Goal: Information Seeking & Learning: Check status

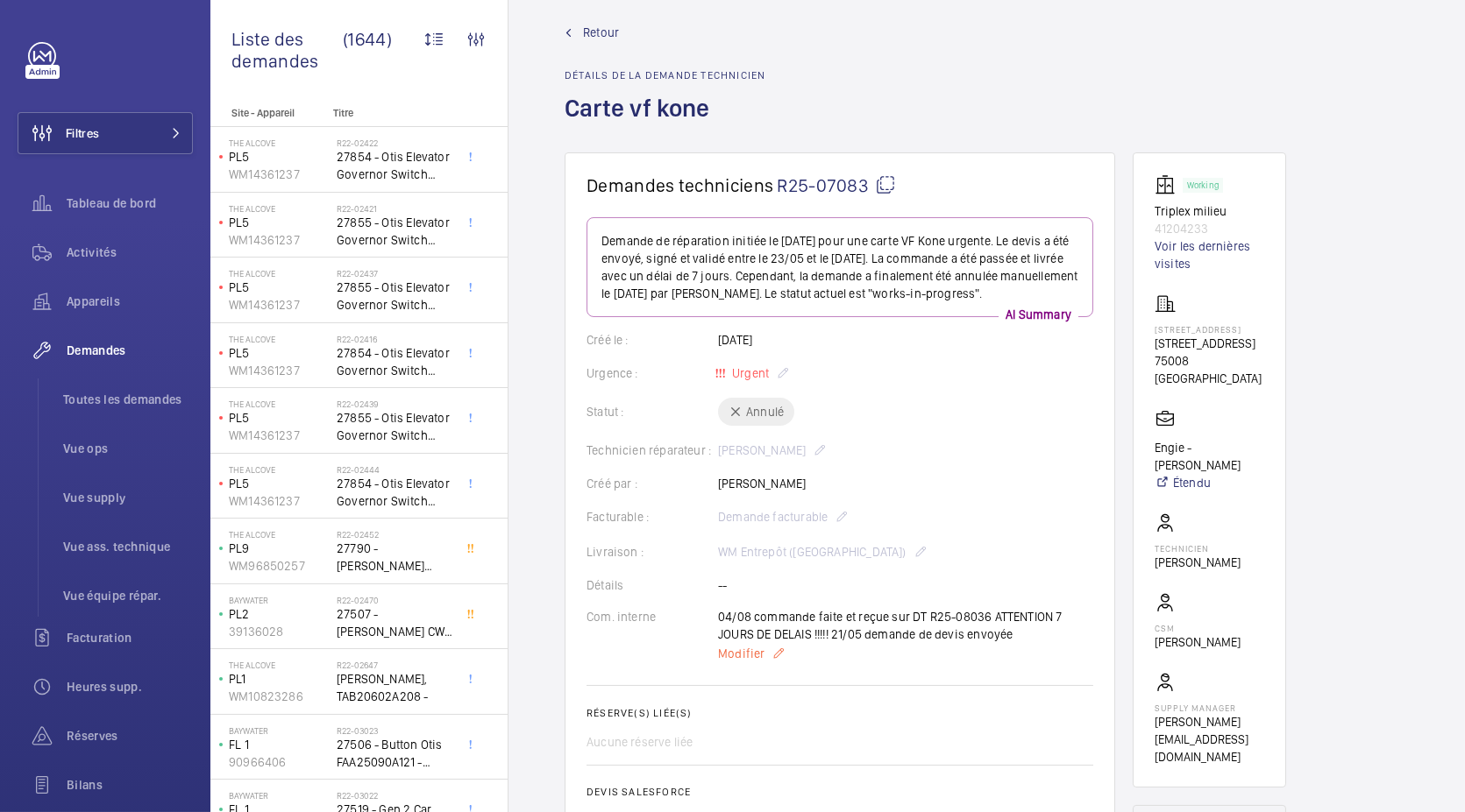
scroll to position [18, 0]
drag, startPoint x: 988, startPoint y: 612, endPoint x: 928, endPoint y: 612, distance: 60.0
click at [928, 612] on div "04/08 commande faite et reçue sur DT R25-08036 ATTENTION 7 JOURS DE DELAIS !!!!…" at bounding box center [905, 637] width 375 height 56
copy p "R25-08036"
click at [120, 398] on span "Toutes les demandes" at bounding box center [128, 400] width 129 height 18
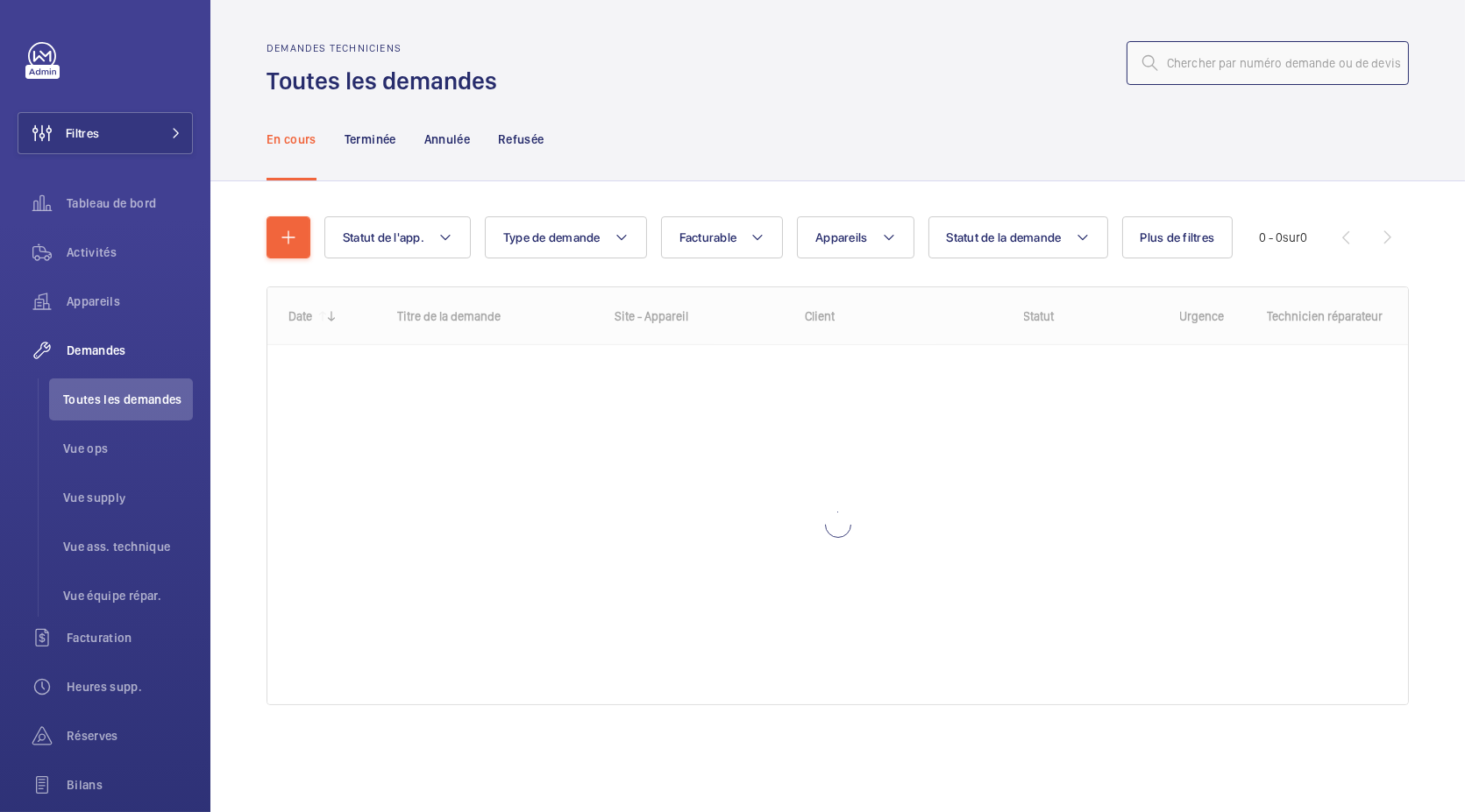
click at [1271, 76] on input "text" at bounding box center [1267, 63] width 282 height 44
paste input "R25-08036"
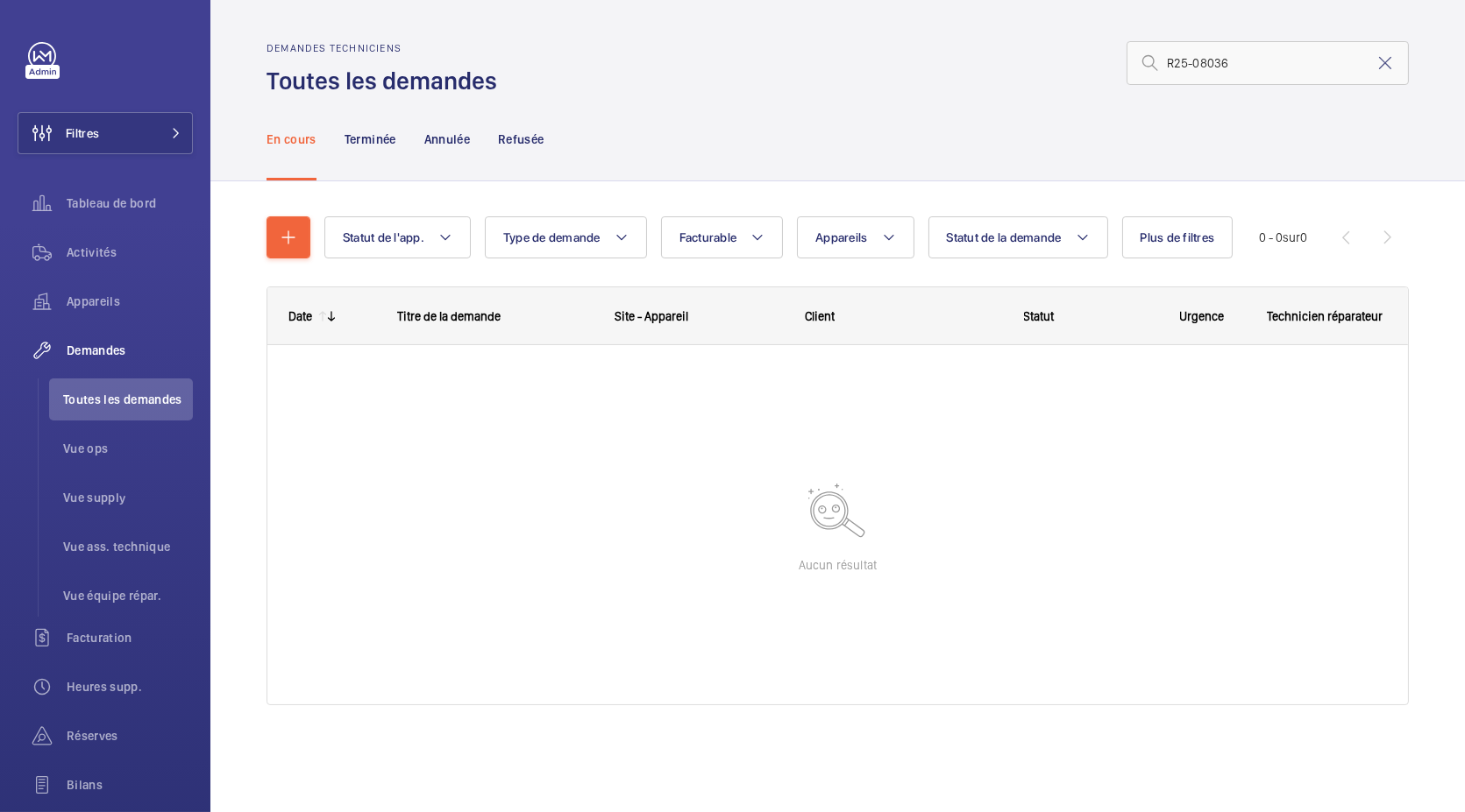
click at [1158, 63] on mat-icon at bounding box center [1150, 63] width 21 height 21
click at [1164, 64] on input "R25-08036" at bounding box center [1267, 63] width 282 height 44
click at [383, 153] on div "Terminée" at bounding box center [370, 138] width 52 height 84
click at [451, 151] on div "Annulée" at bounding box center [447, 138] width 46 height 84
click at [518, 150] on div "Refusée" at bounding box center [520, 138] width 46 height 84
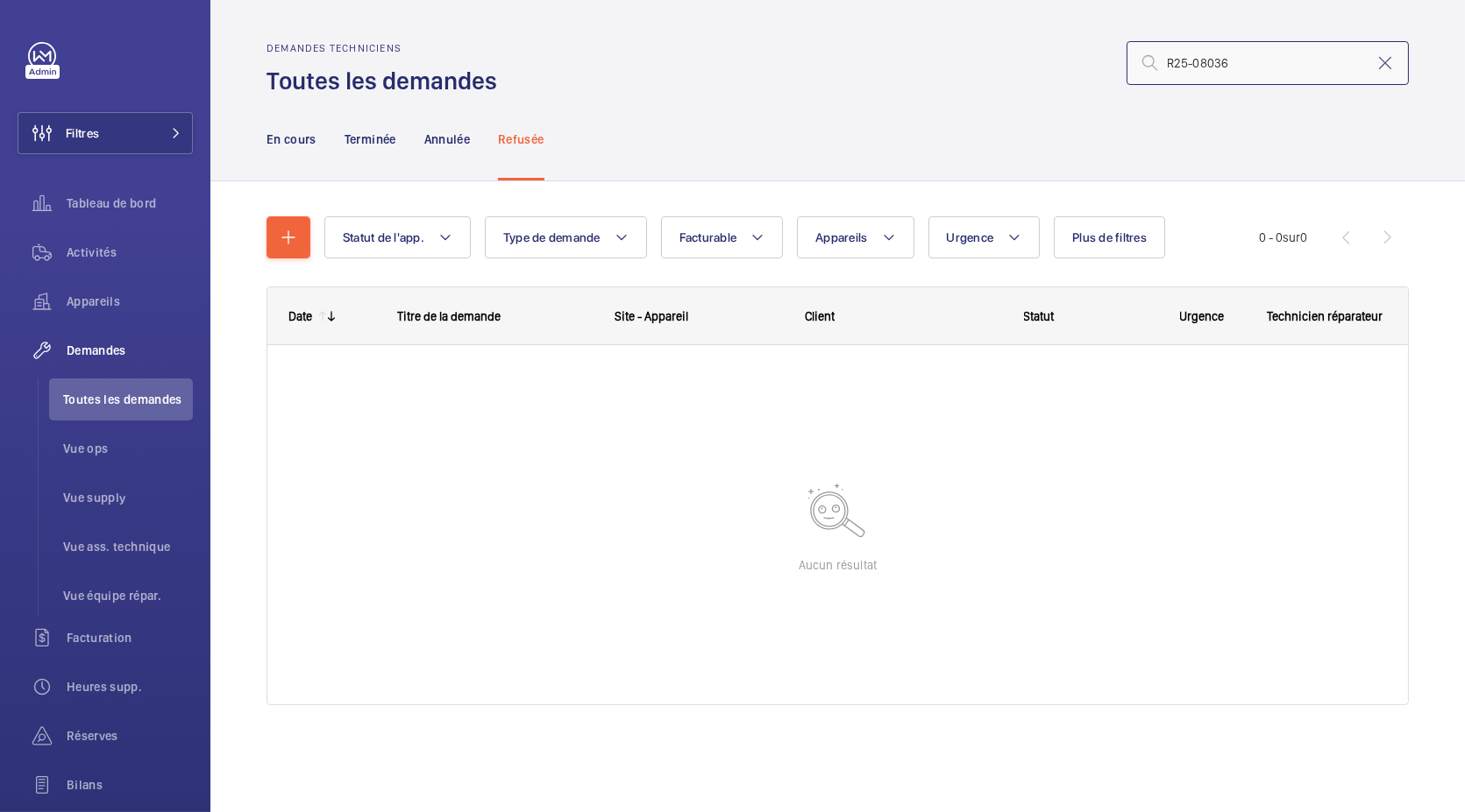
click at [1279, 58] on input "R25-08036" at bounding box center [1267, 63] width 282 height 44
click at [369, 130] on p "Terminée" at bounding box center [370, 139] width 52 height 18
click at [1217, 57] on input "08036" at bounding box center [1267, 63] width 282 height 44
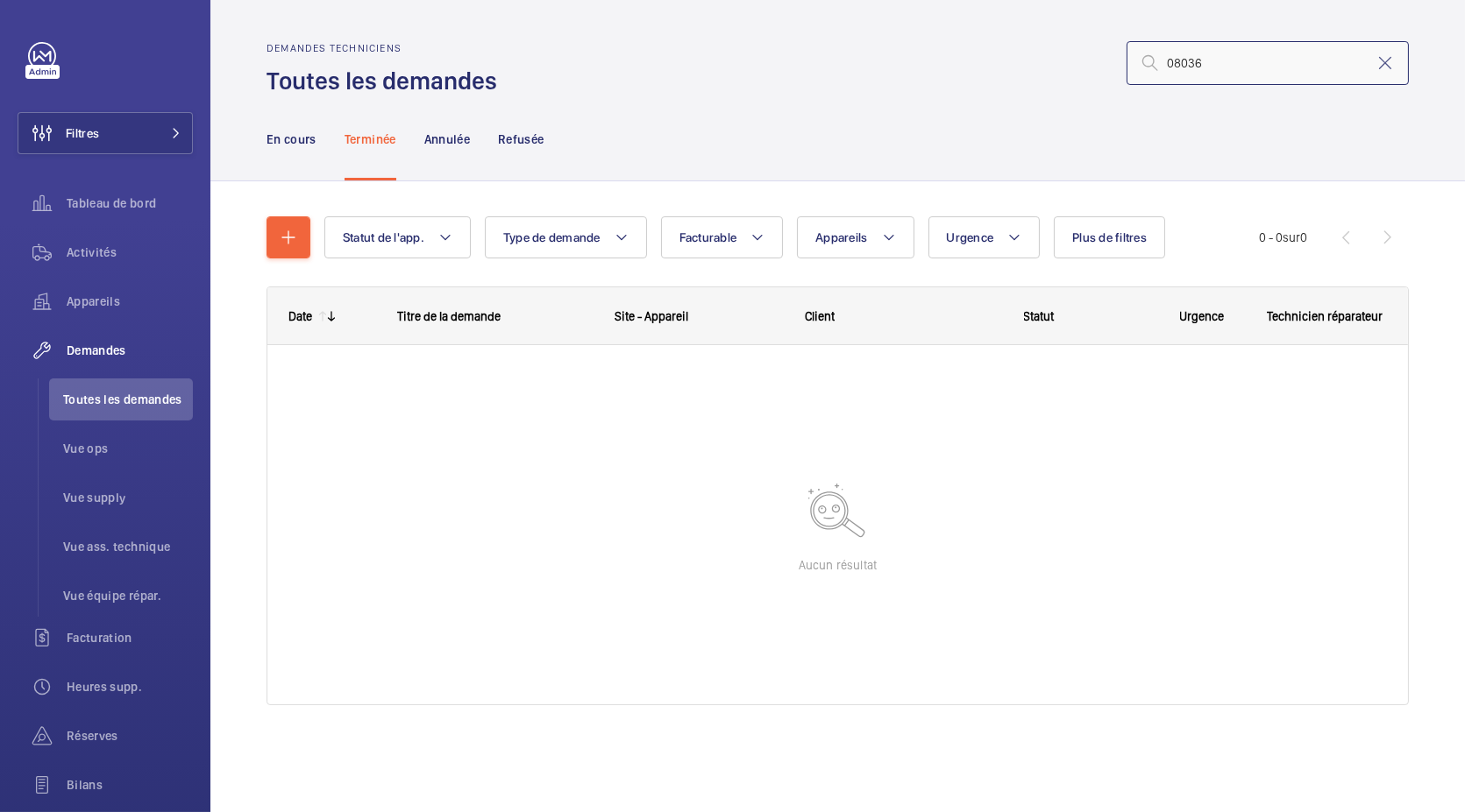
click at [1217, 57] on input "08036" at bounding box center [1267, 63] width 282 height 44
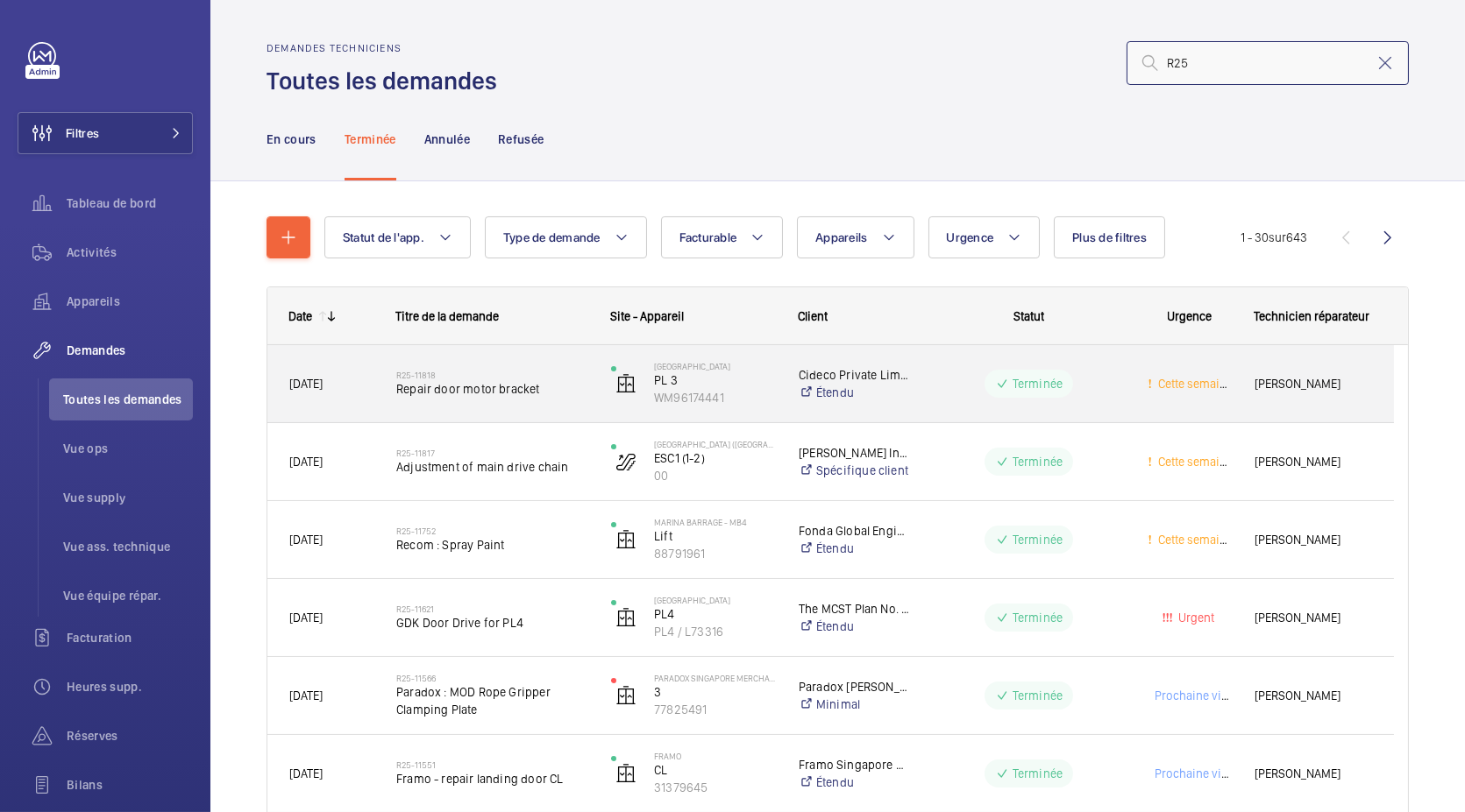
type input "R25"
click at [481, 385] on span "Repair door motor bracket" at bounding box center [493, 389] width 192 height 18
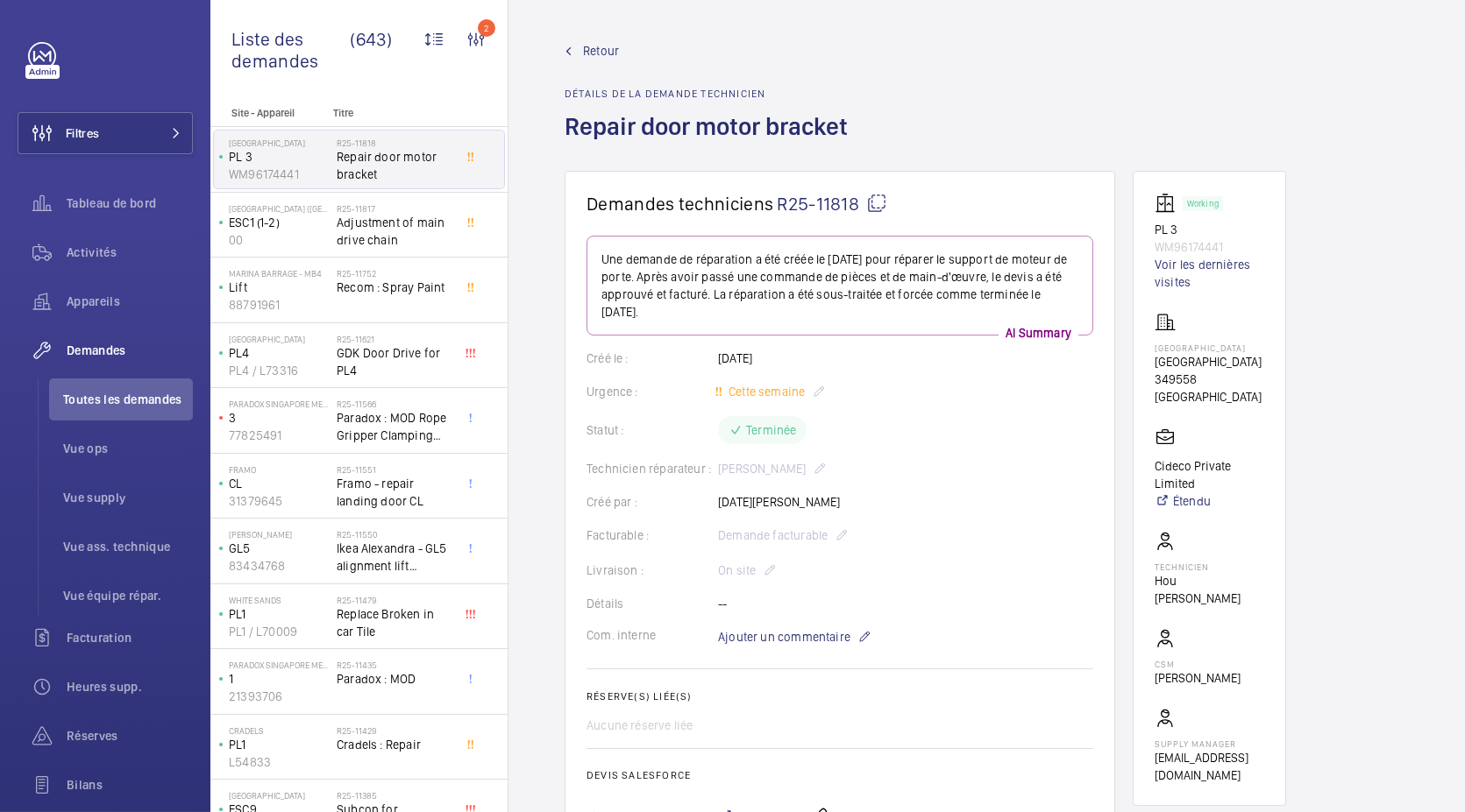
click at [593, 52] on span "Retour" at bounding box center [601, 51] width 36 height 18
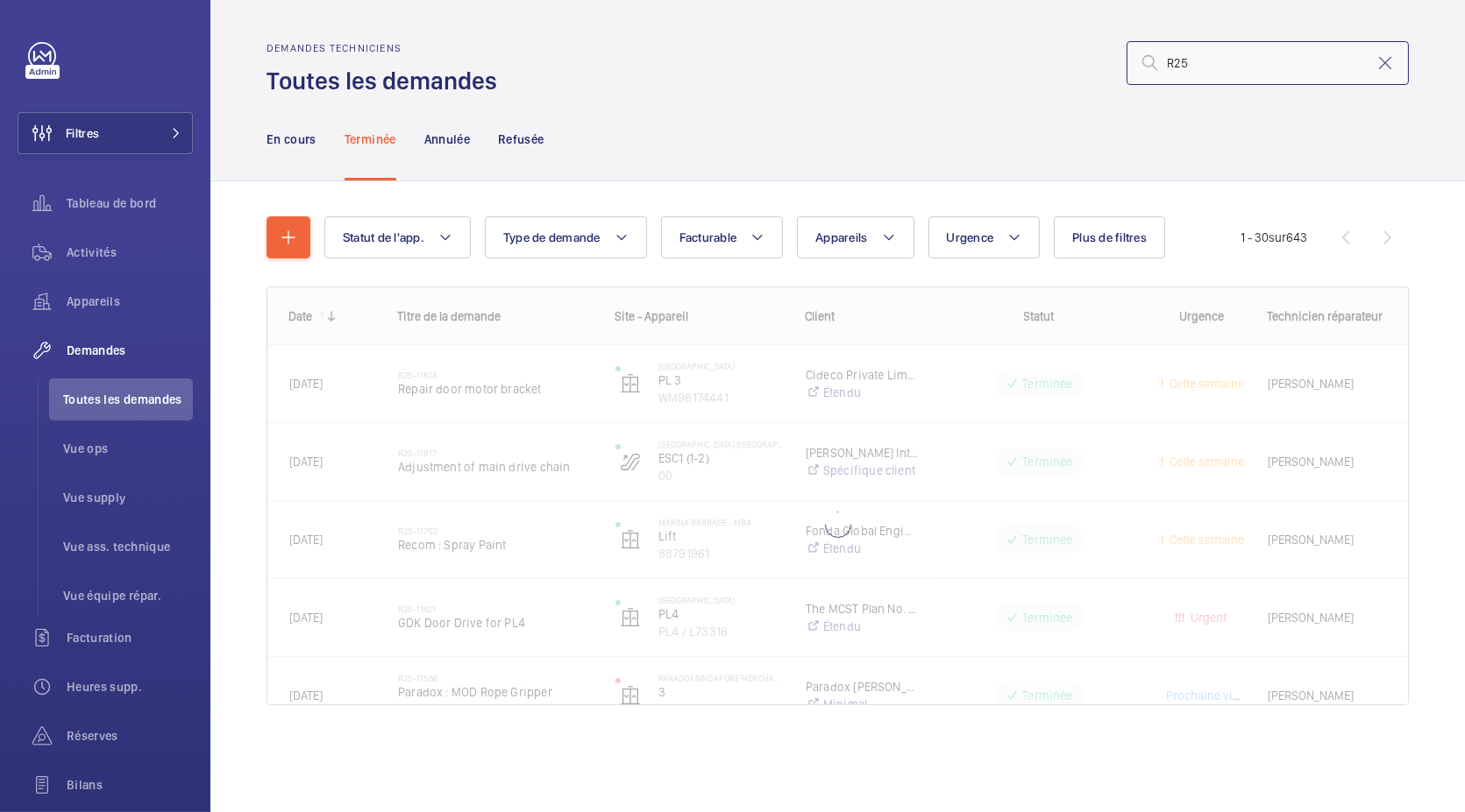
click at [1243, 75] on input "R25" at bounding box center [1267, 63] width 282 height 44
type input "R"
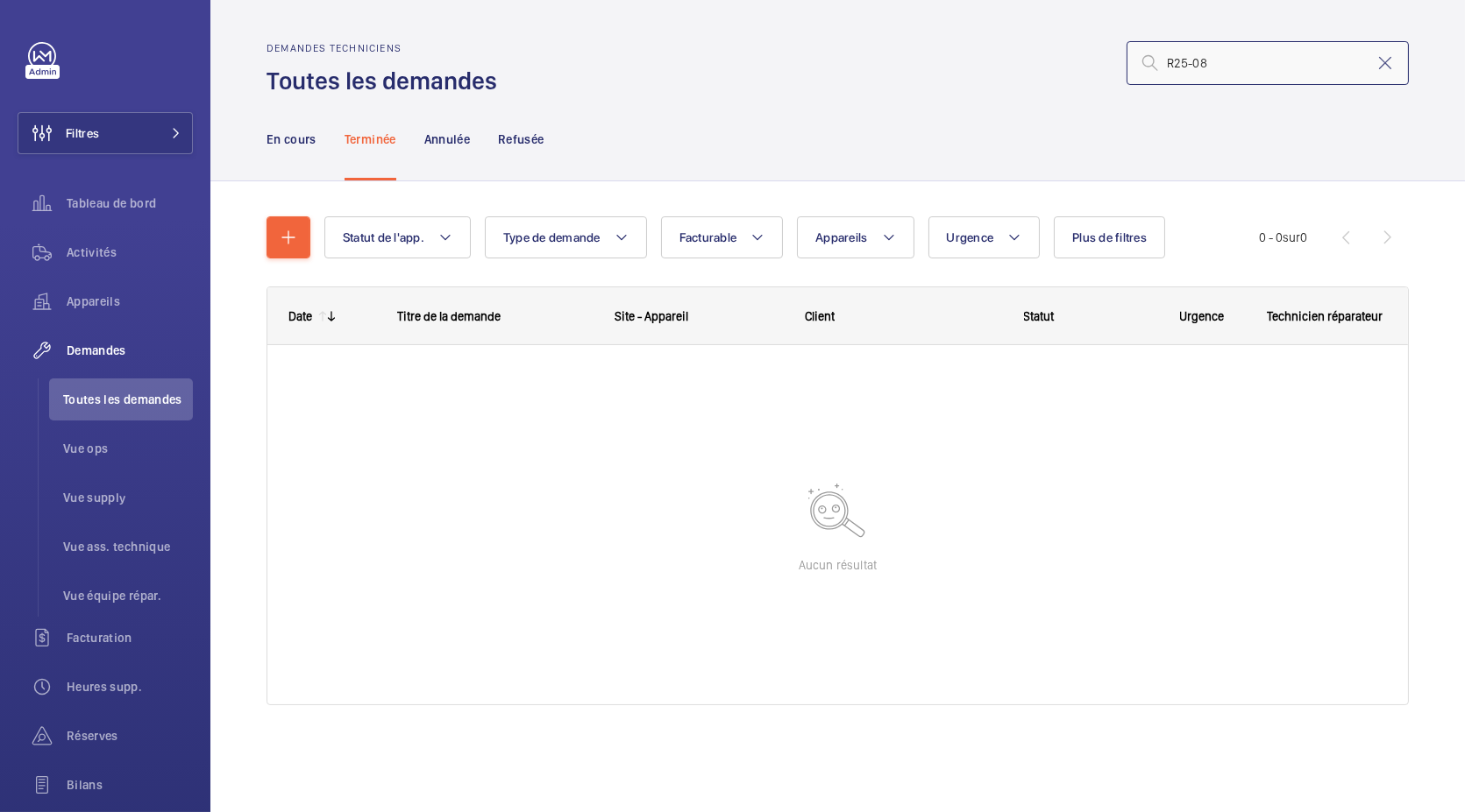
type input "R25-08"
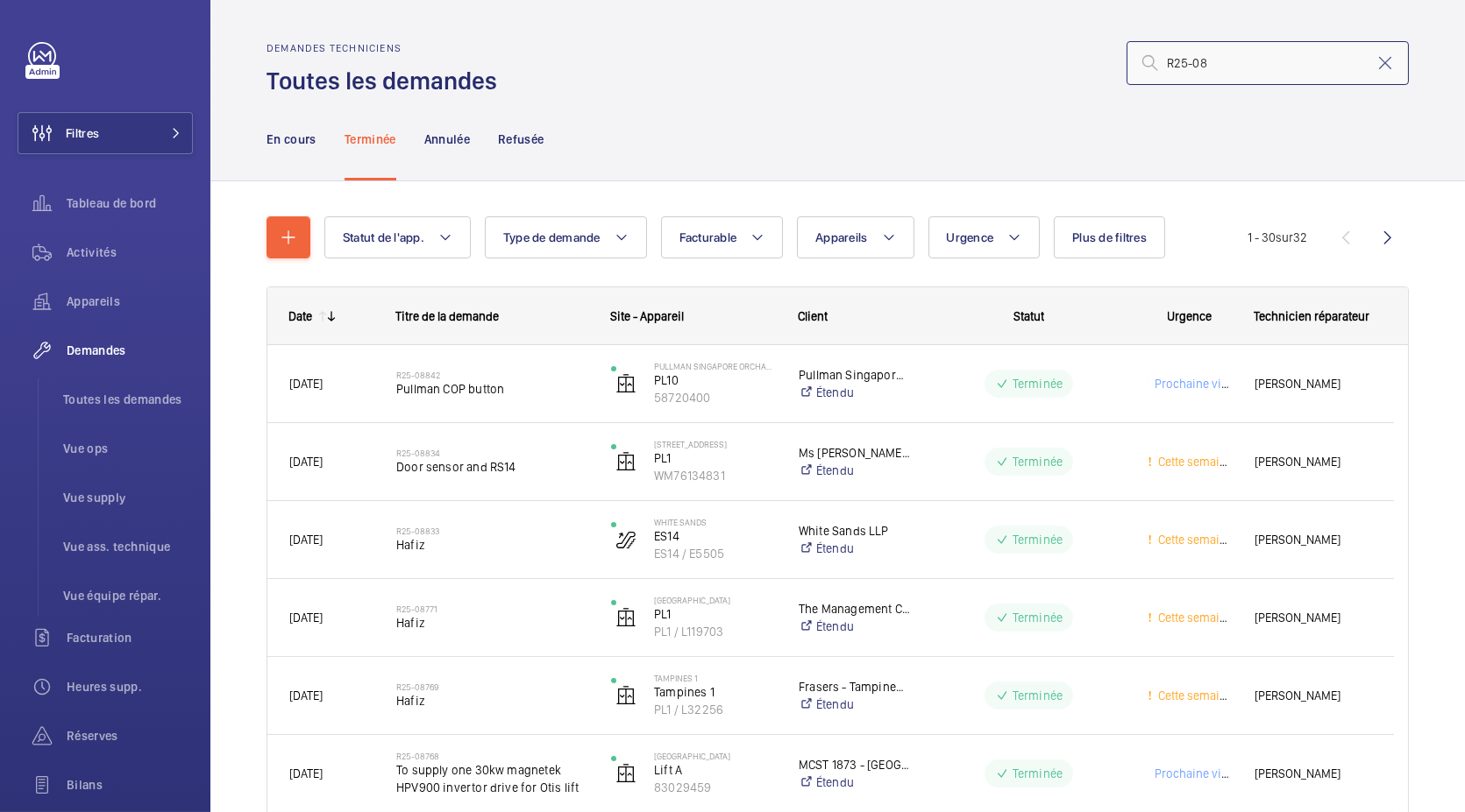
click at [1204, 76] on input "R25-08" at bounding box center [1267, 63] width 282 height 44
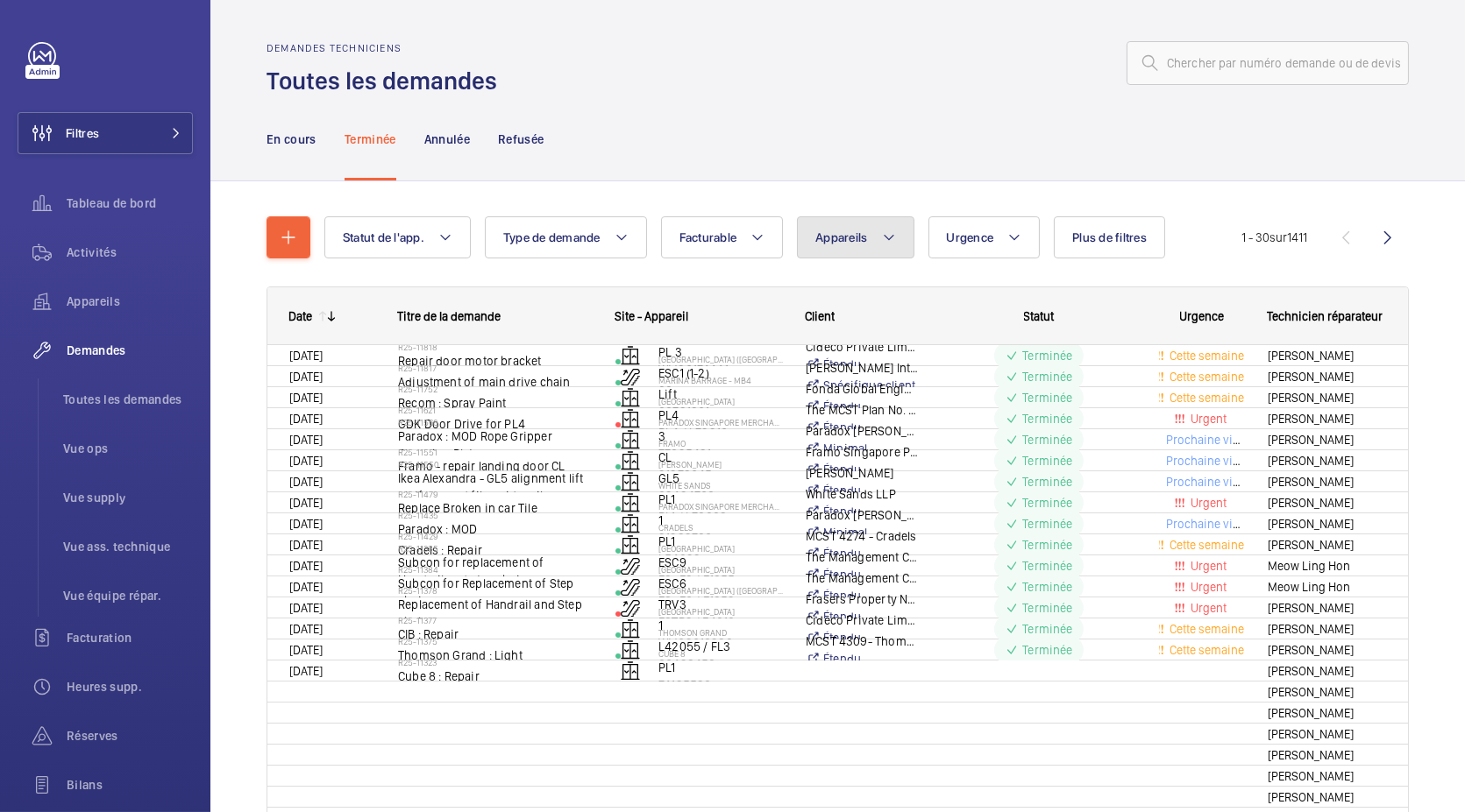
click at [902, 249] on button "Appareils" at bounding box center [856, 237] width 117 height 42
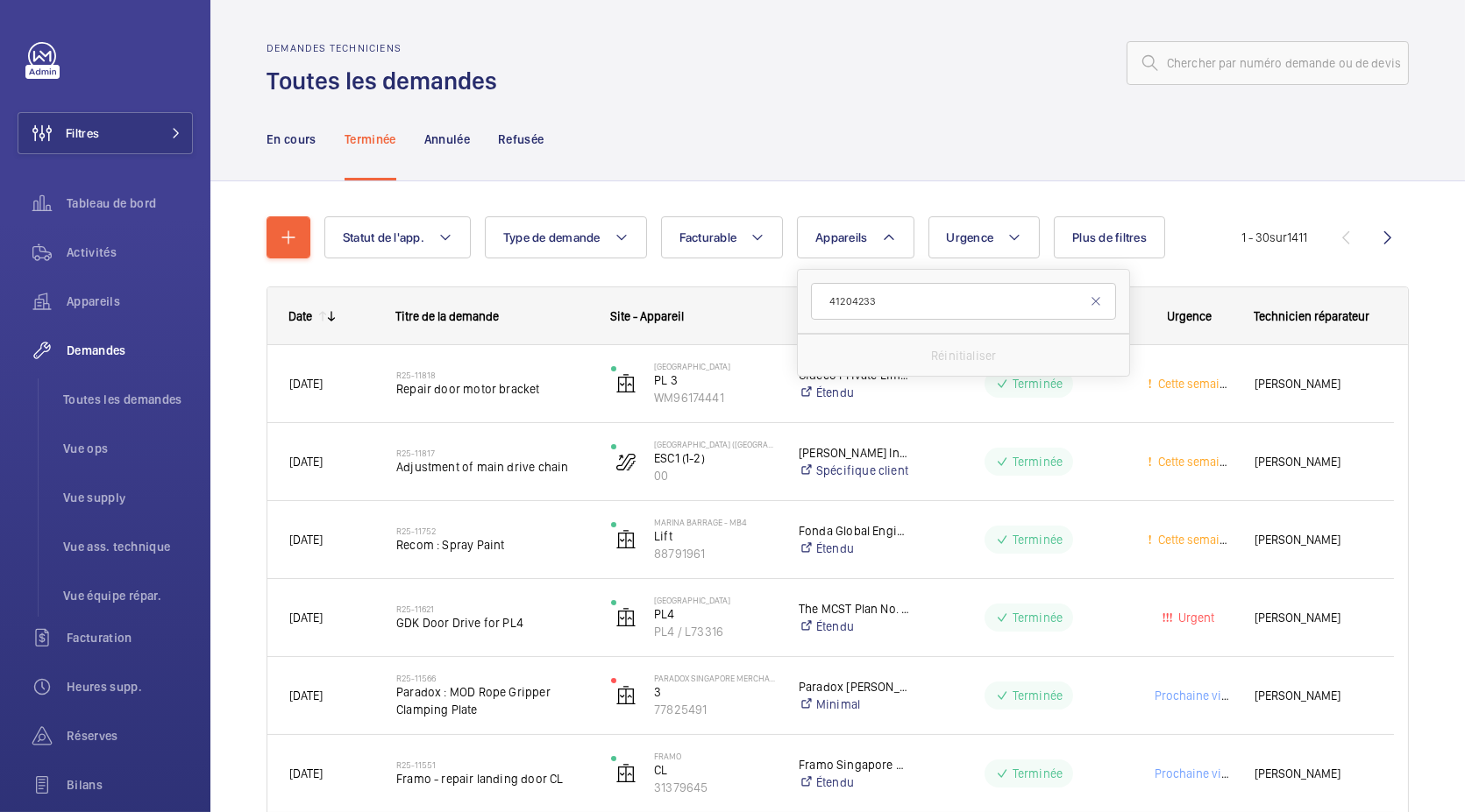
type input "4120423"
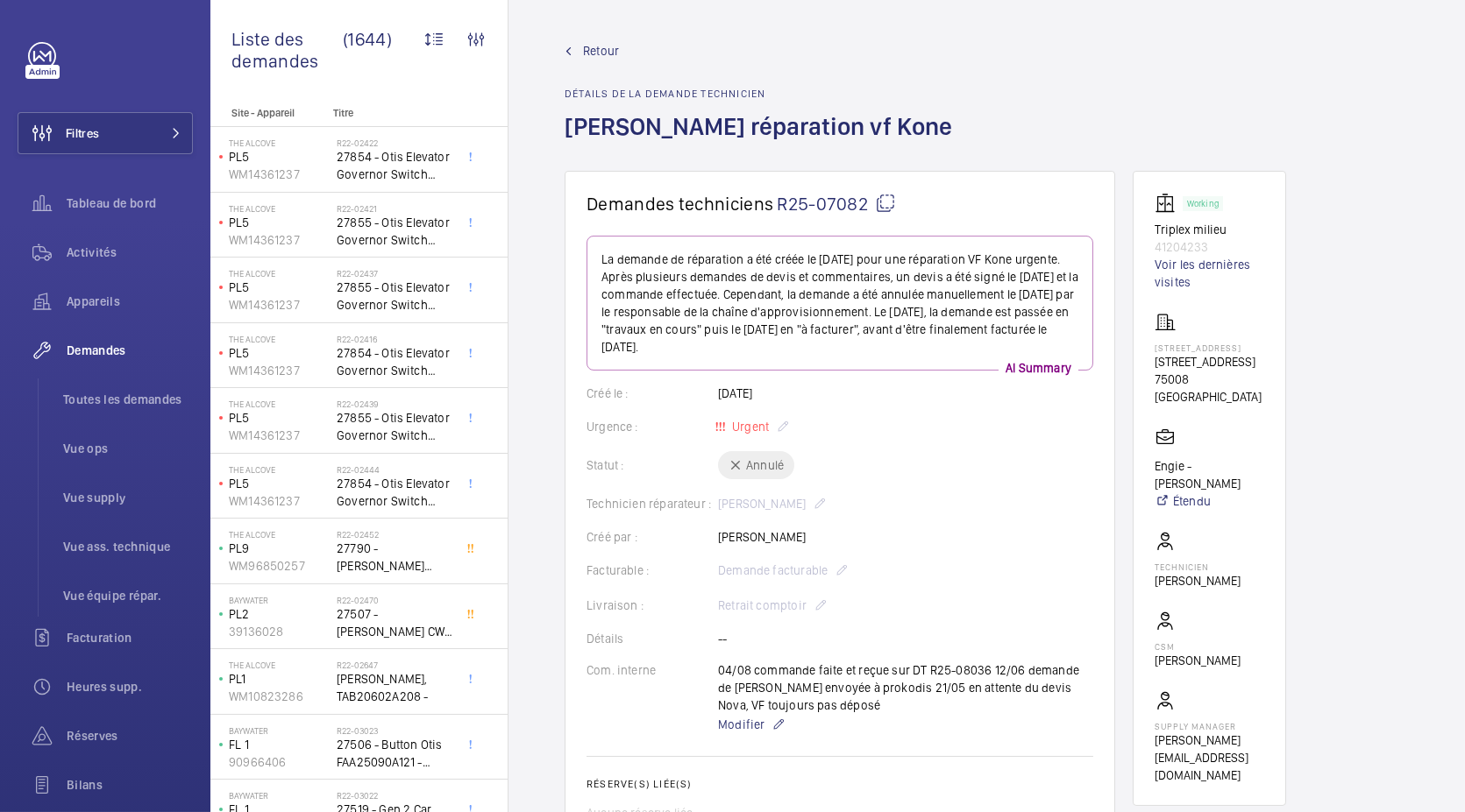
click at [1189, 244] on p "41204233" at bounding box center [1210, 247] width 110 height 18
copy p "41204233"
drag, startPoint x: 927, startPoint y: 669, endPoint x: 986, endPoint y: 671, distance: 59.0
click at [986, 671] on div "04/08 commande faite et reçue sur DT R25-08036 12/06 demande de devis envoyée à…" at bounding box center [905, 698] width 375 height 74
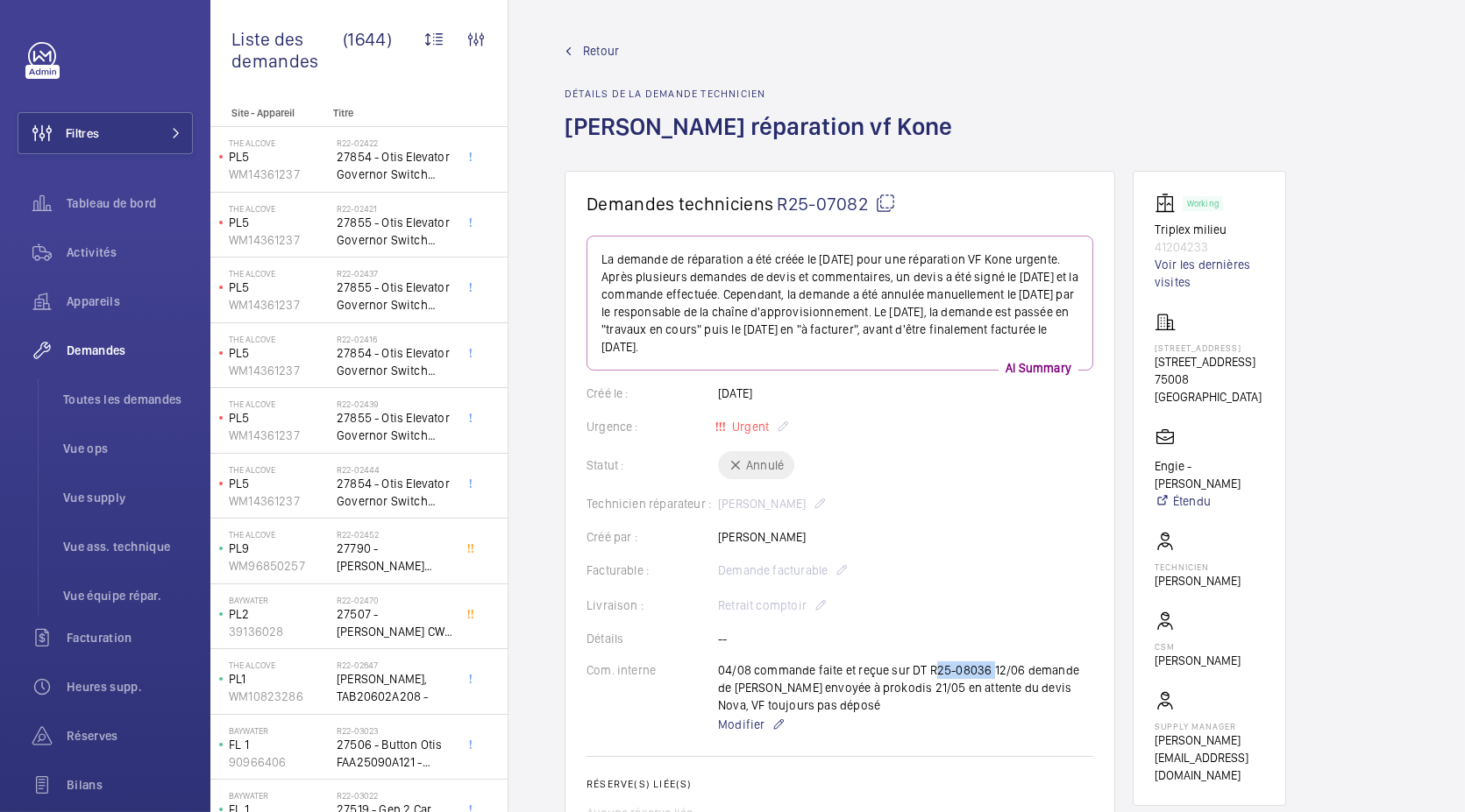
copy p "R25-08036"
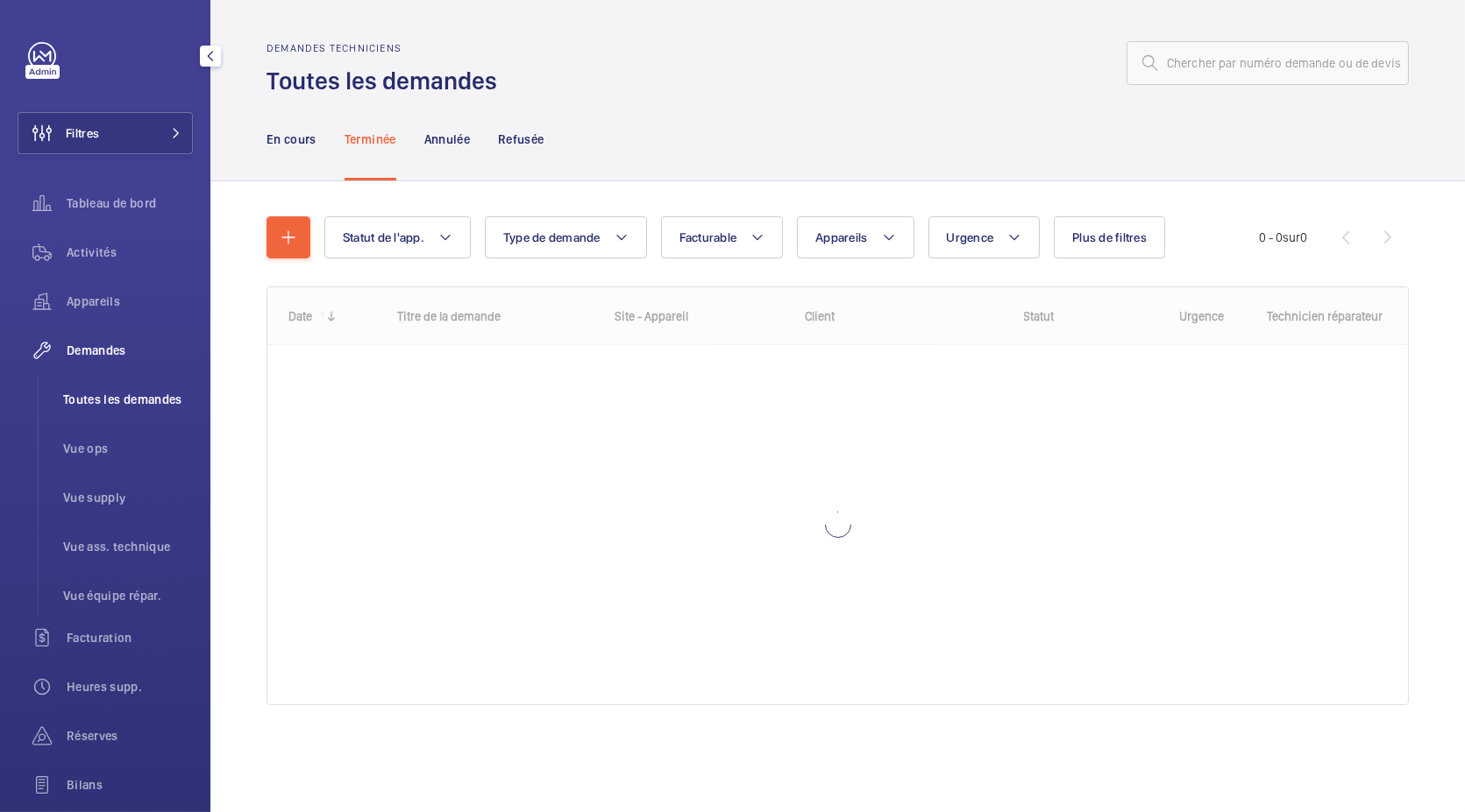
click at [132, 410] on li "Toutes les demandes" at bounding box center [121, 399] width 144 height 42
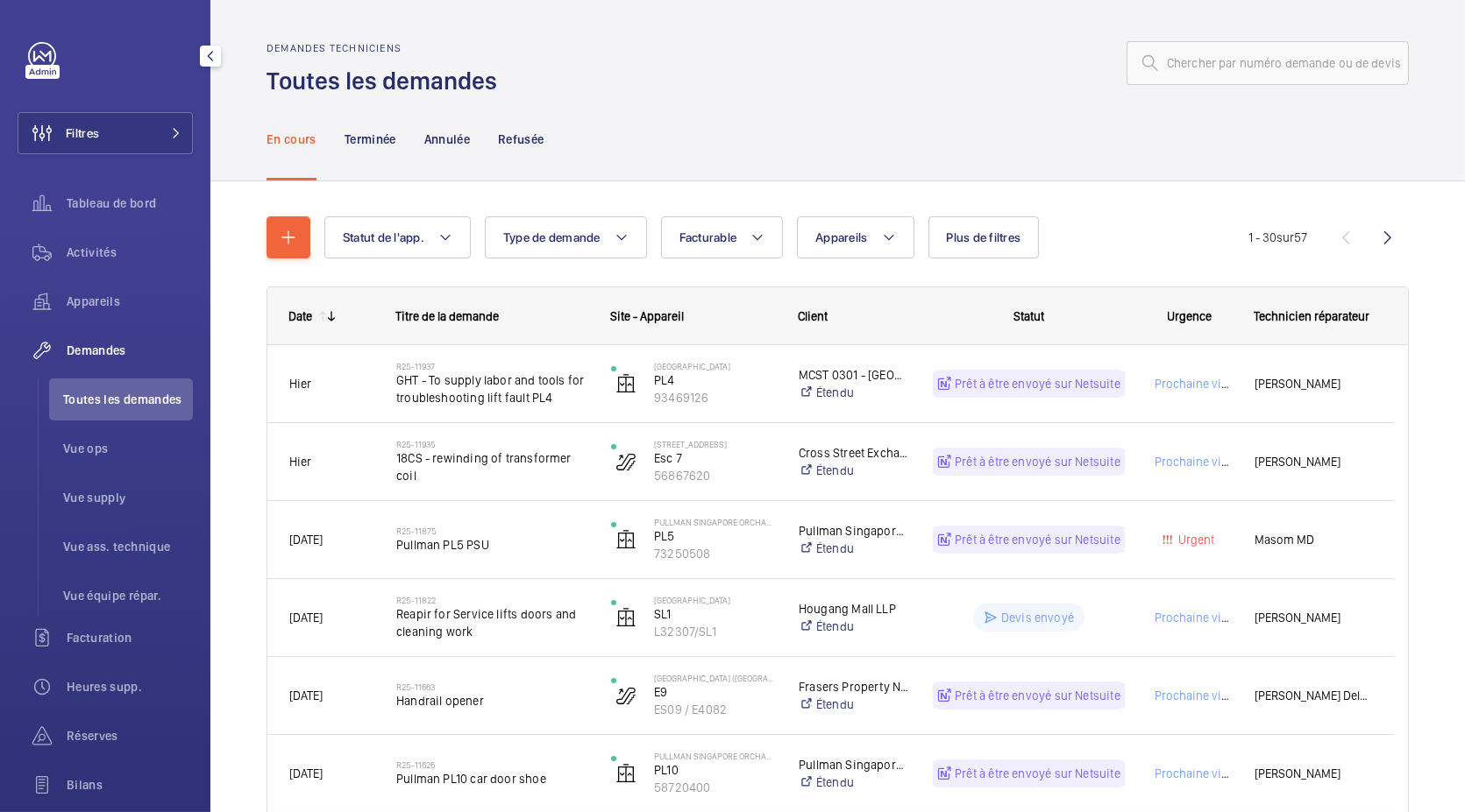
click at [129, 391] on span "Toutes les demandes" at bounding box center [128, 400] width 129 height 18
click at [734, 246] on button "Facturable" at bounding box center [722, 237] width 123 height 42
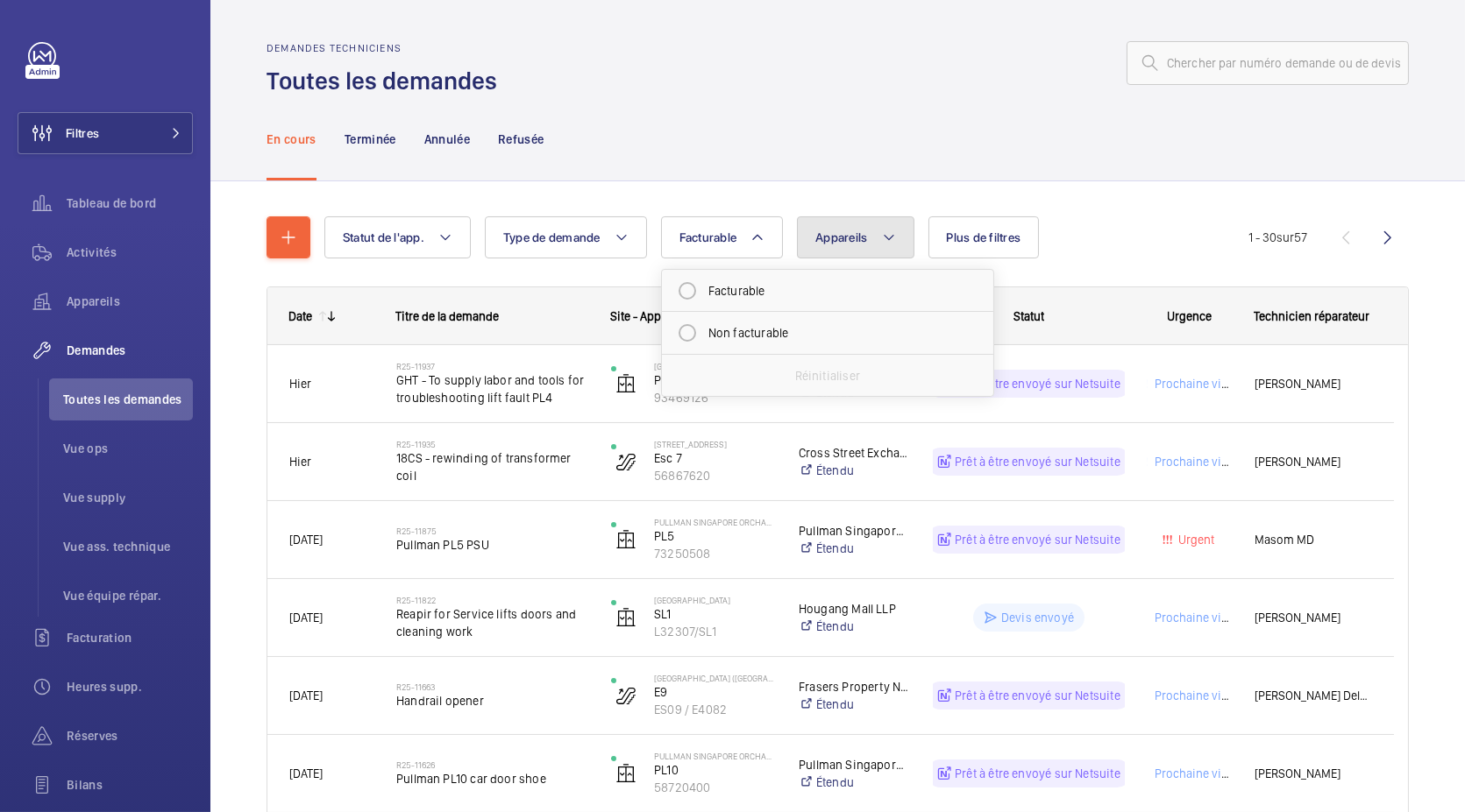
click at [840, 243] on span "Appareils" at bounding box center [841, 238] width 52 height 14
type input "41204233"
click at [653, 157] on div "En cours Terminée Annulée Refusée" at bounding box center [838, 138] width 1142 height 84
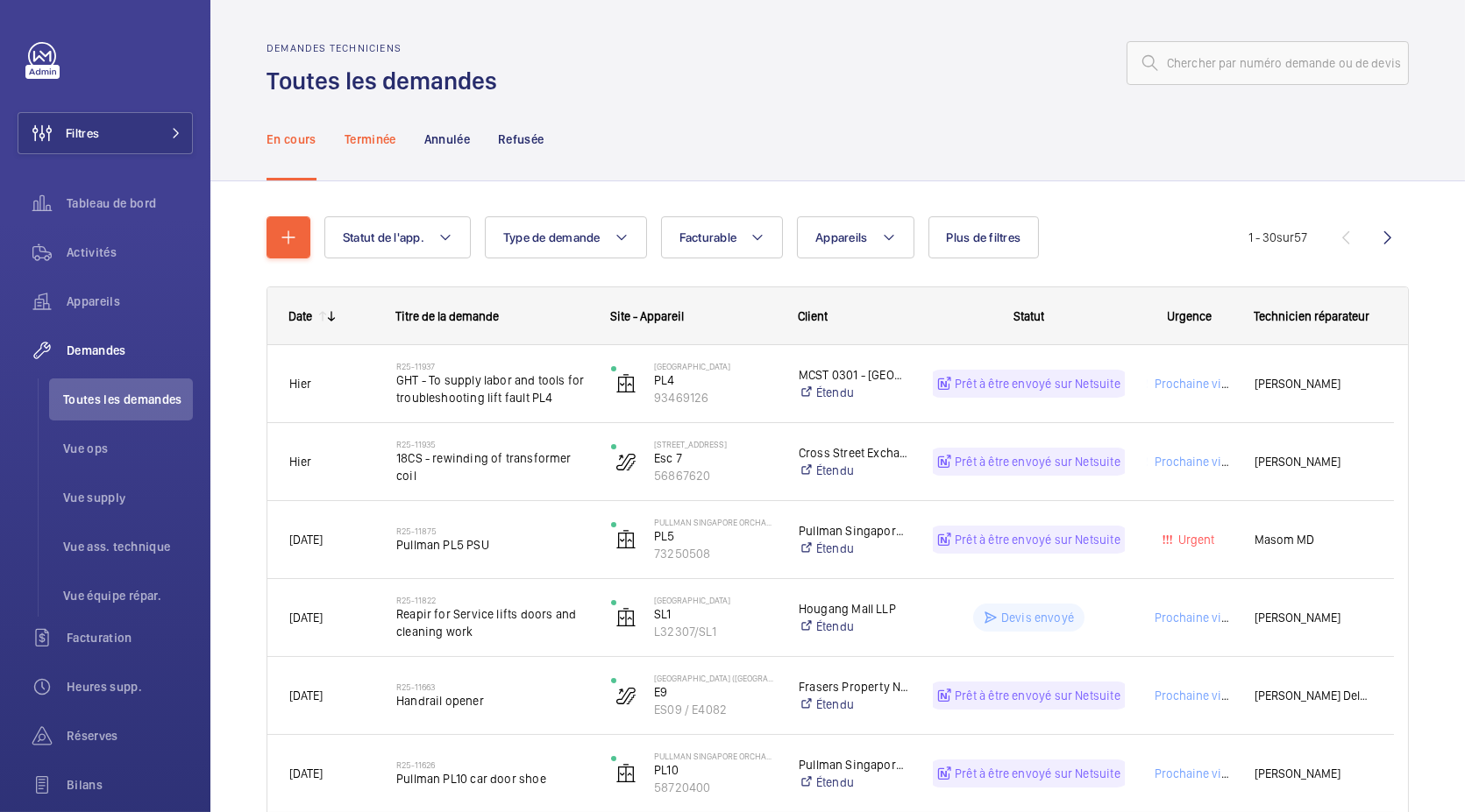
click at [390, 141] on p "Terminée" at bounding box center [370, 139] width 52 height 18
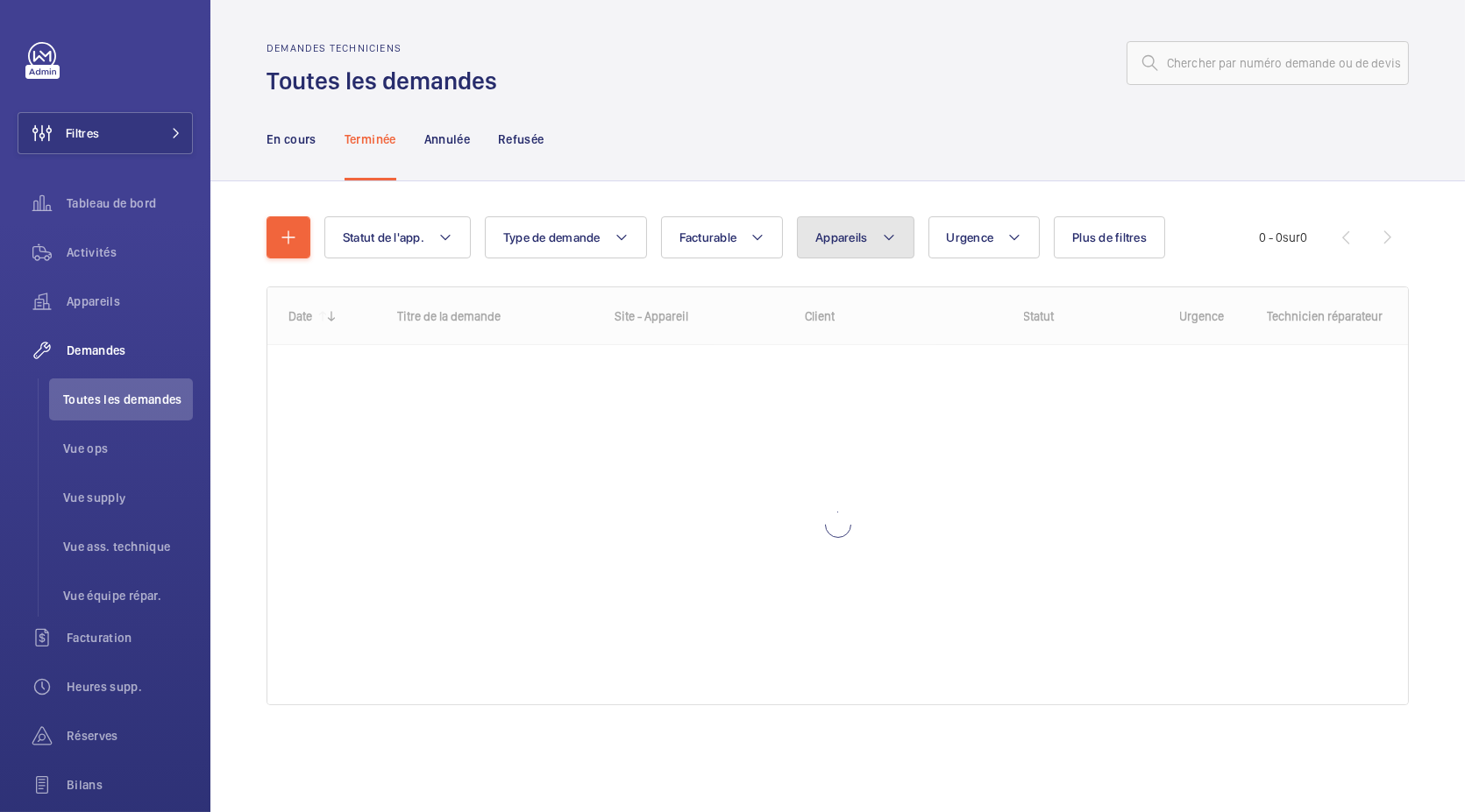
click at [879, 238] on button "Appareils" at bounding box center [856, 237] width 117 height 42
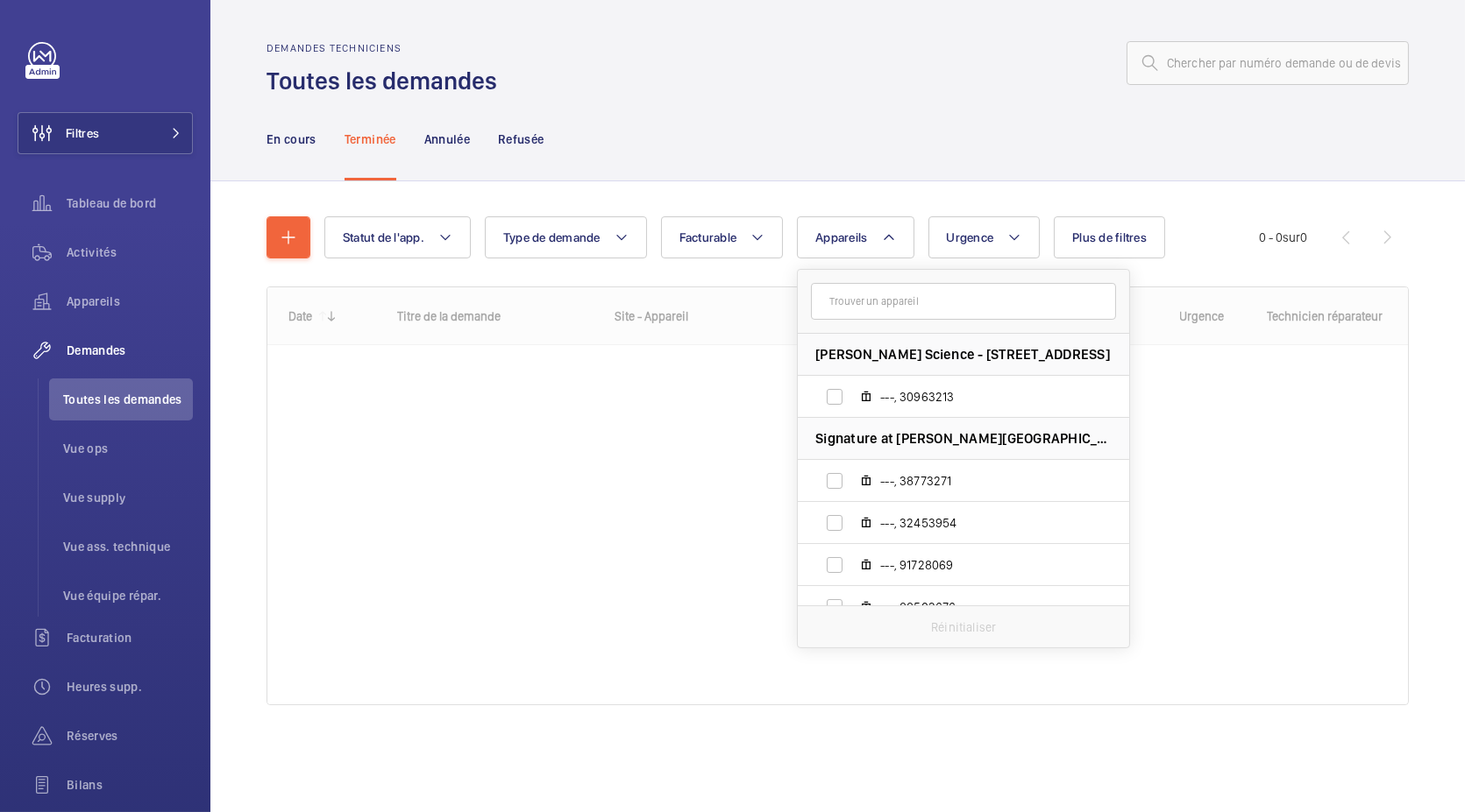
click at [919, 308] on input "text" at bounding box center [963, 301] width 305 height 37
type input "41204233"
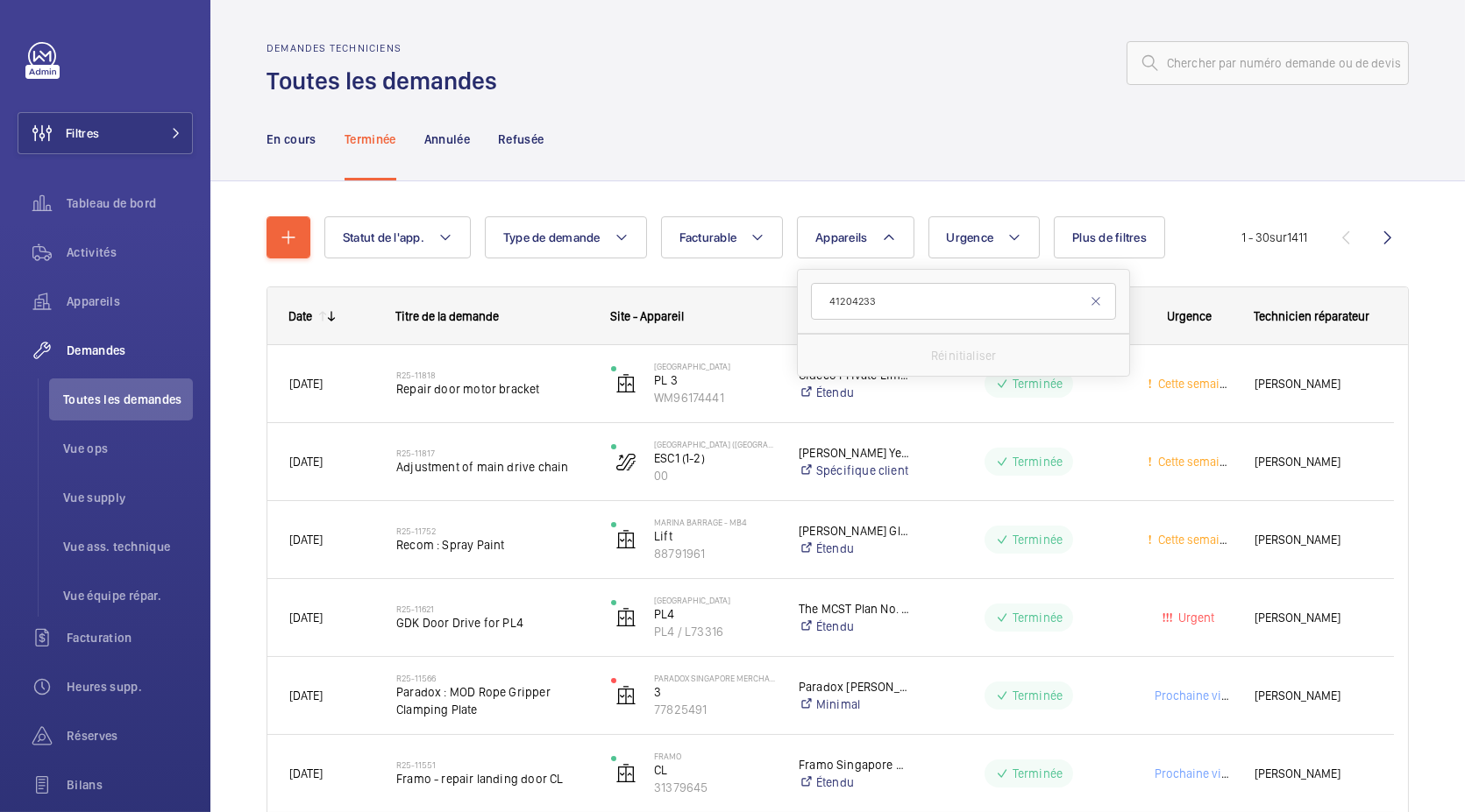
click at [928, 308] on input "41204233" at bounding box center [963, 301] width 305 height 37
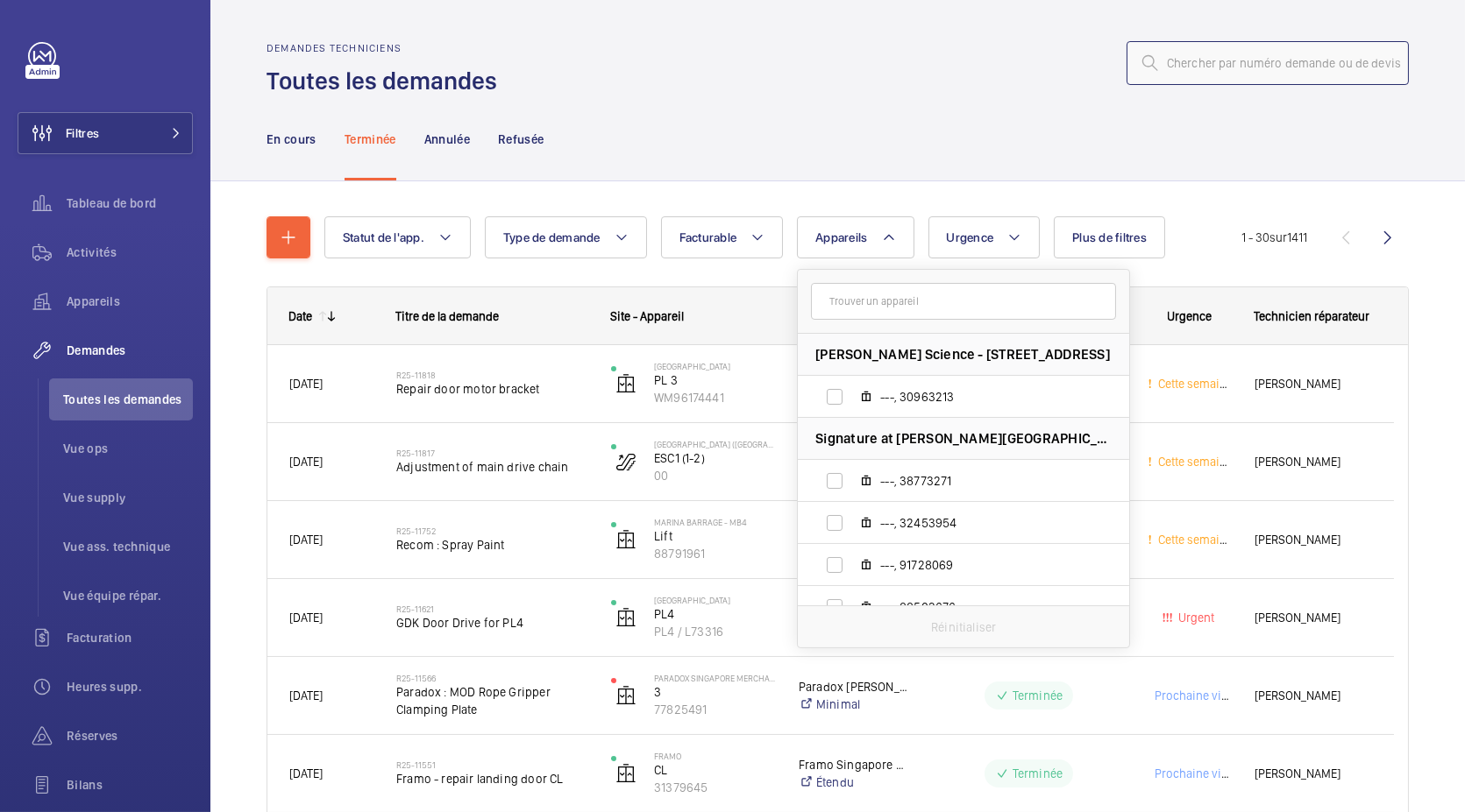
click at [1208, 68] on input "text" at bounding box center [1267, 63] width 282 height 44
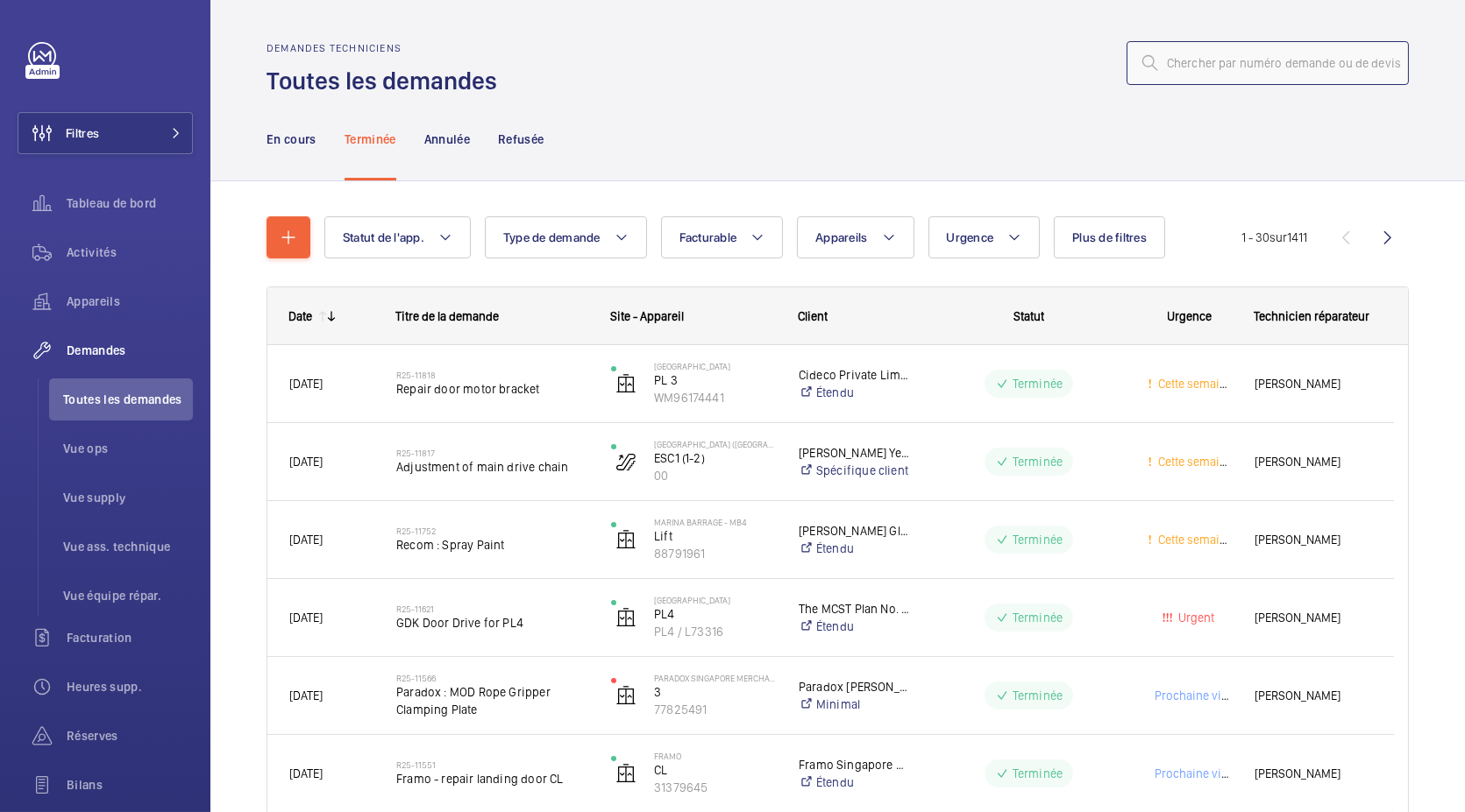
paste input "41204233"
type input "41204233"
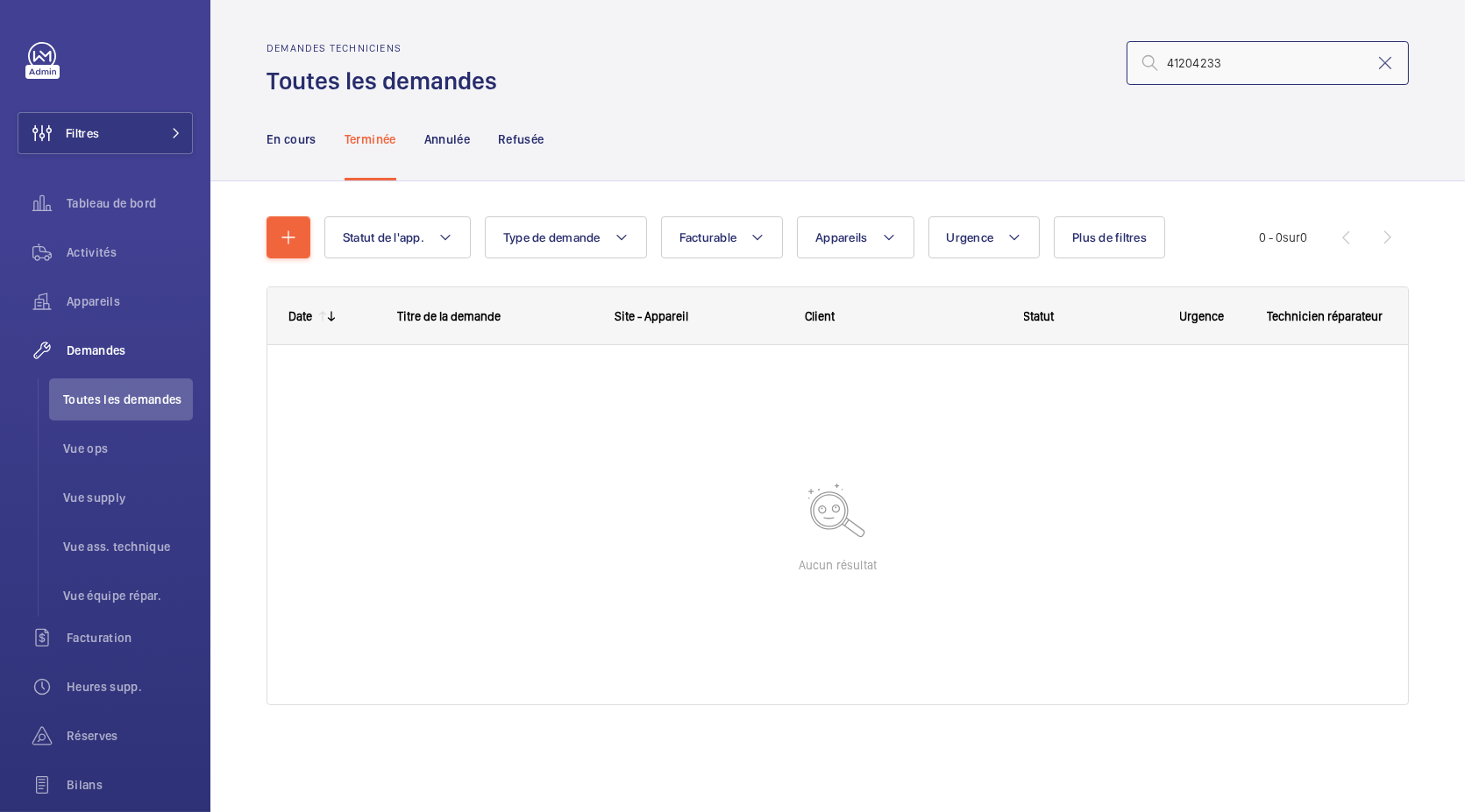
click at [1230, 80] on input "41204233" at bounding box center [1267, 63] width 282 height 44
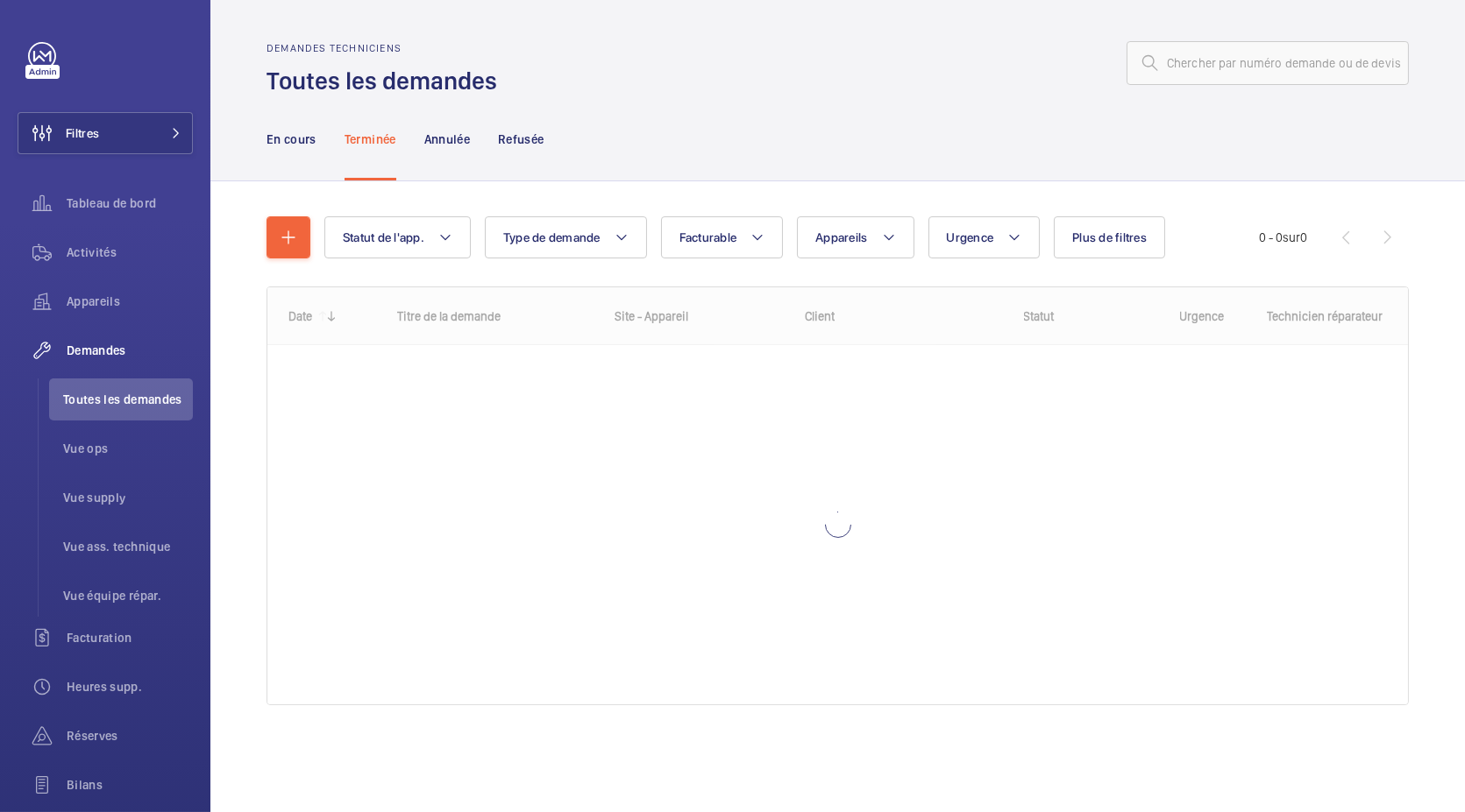
click at [582, 144] on div "En cours Terminée Annulée Refusée" at bounding box center [838, 138] width 1142 height 84
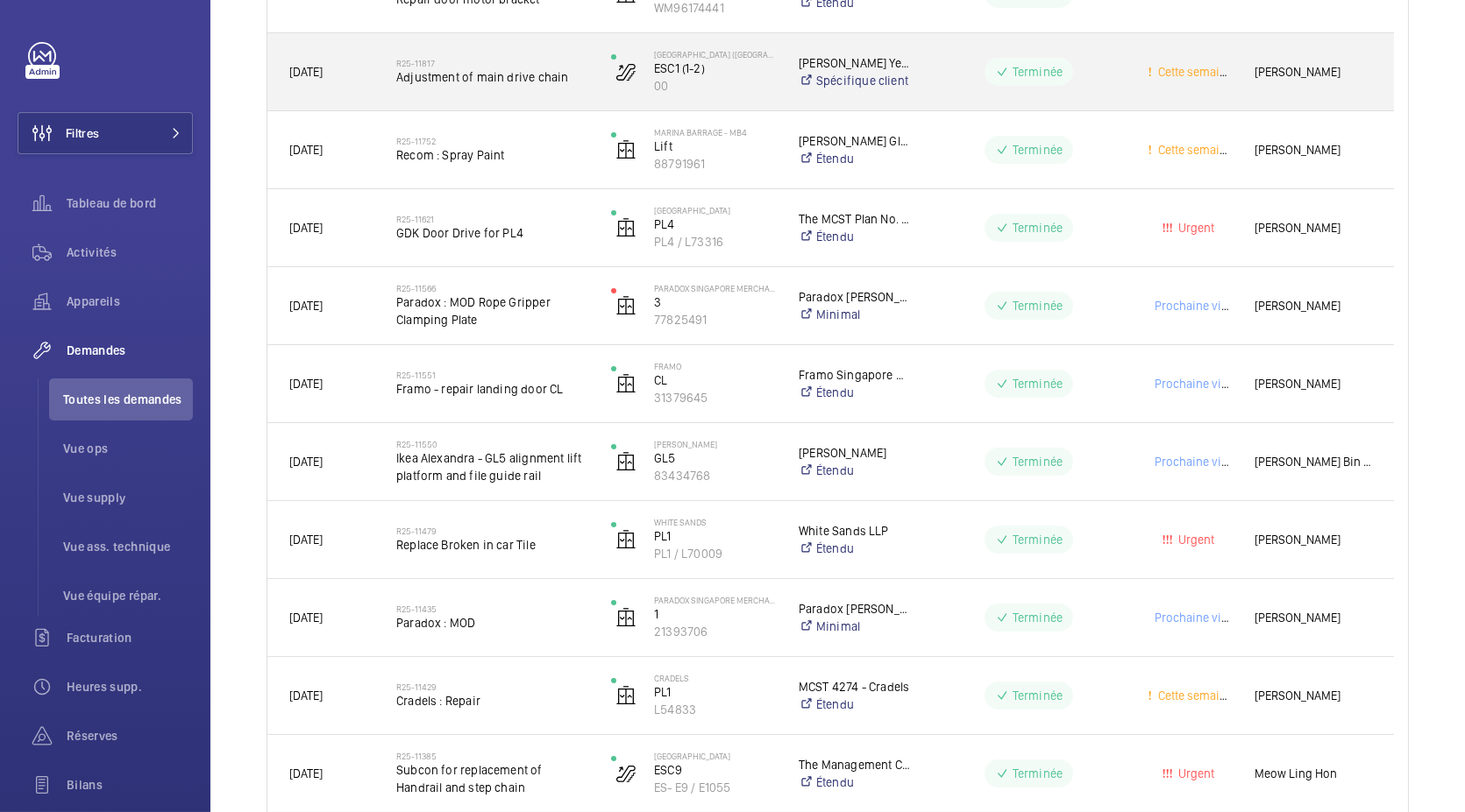
scroll to position [391, 0]
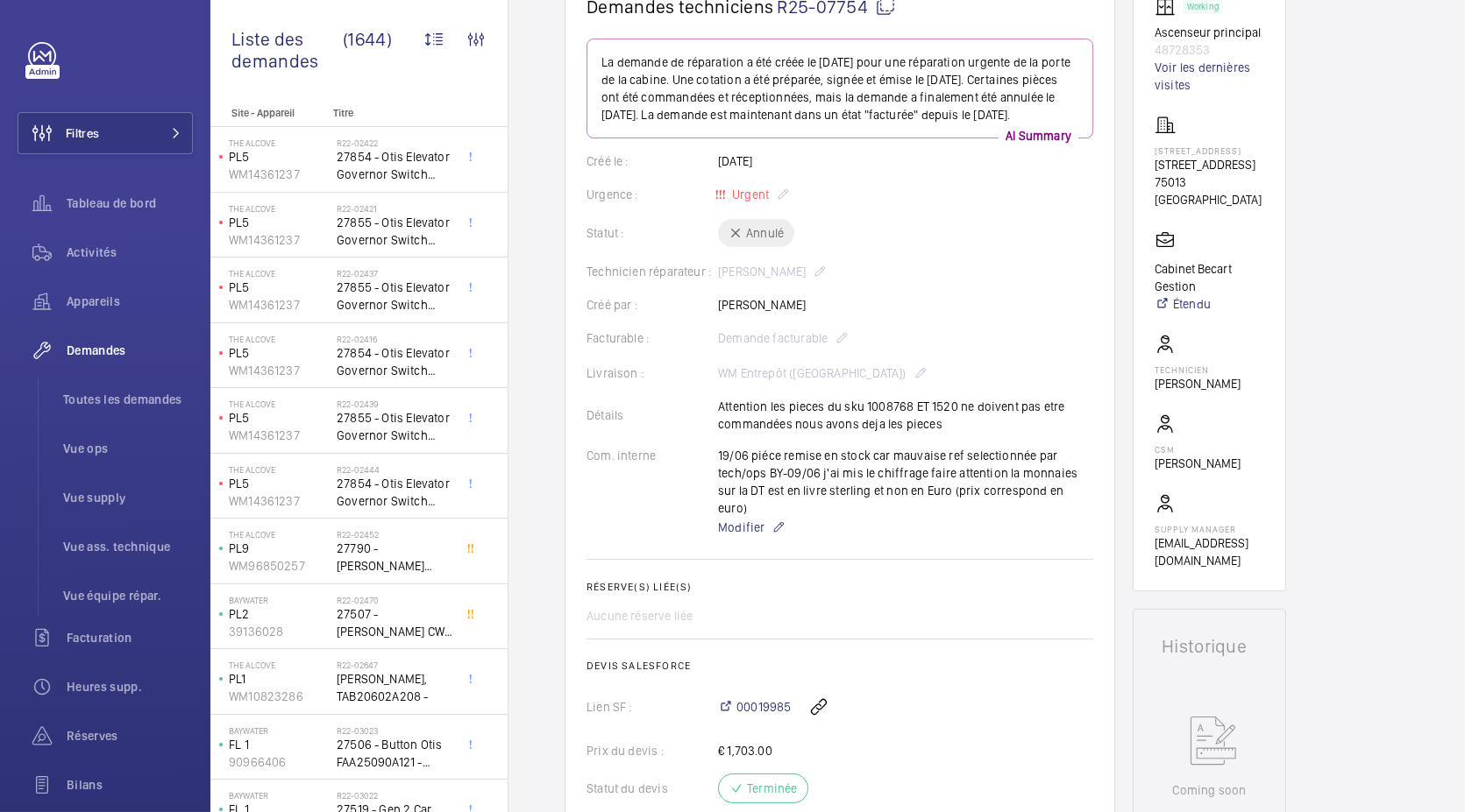
scroll to position [196, 0]
